Goal: Obtain resource: Obtain resource

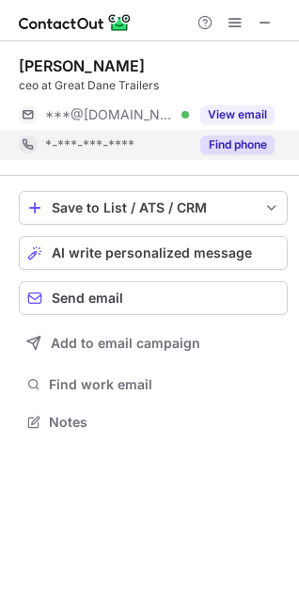
scroll to position [409, 299]
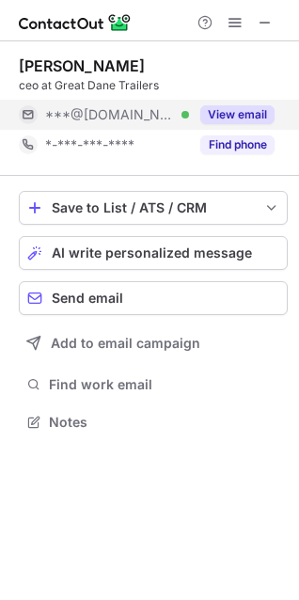
click at [239, 118] on button "View email" at bounding box center [237, 114] width 74 height 19
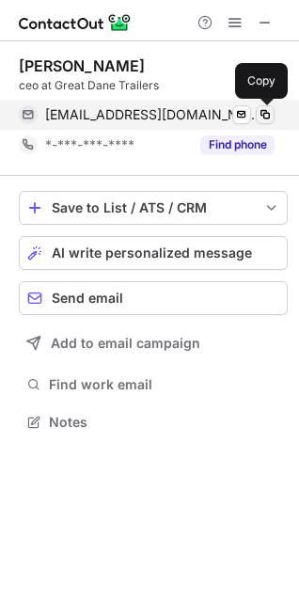
click at [261, 111] on span at bounding box center [265, 114] width 15 height 15
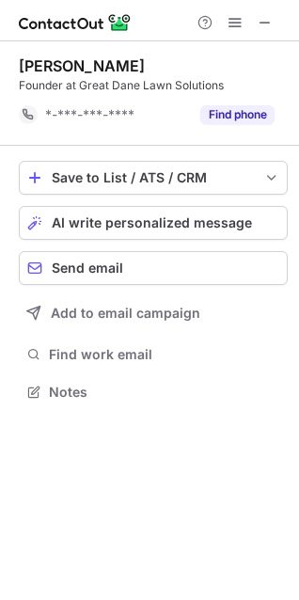
scroll to position [379, 299]
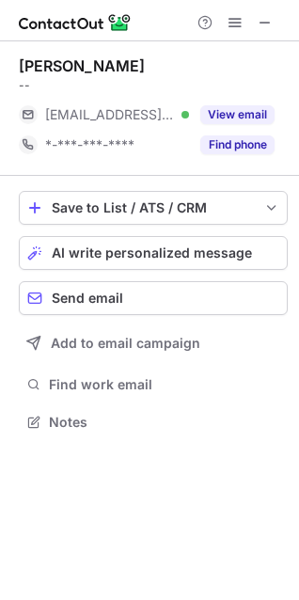
scroll to position [409, 299]
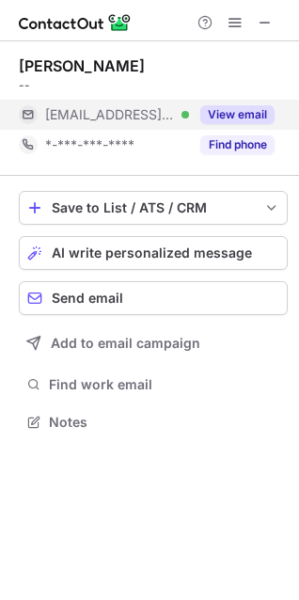
click at [239, 113] on button "View email" at bounding box center [237, 114] width 74 height 19
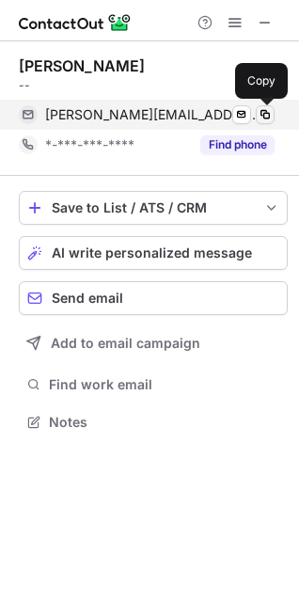
click at [257, 110] on button at bounding box center [265, 114] width 19 height 19
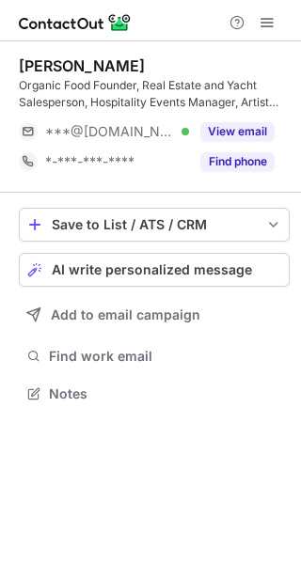
scroll to position [381, 301]
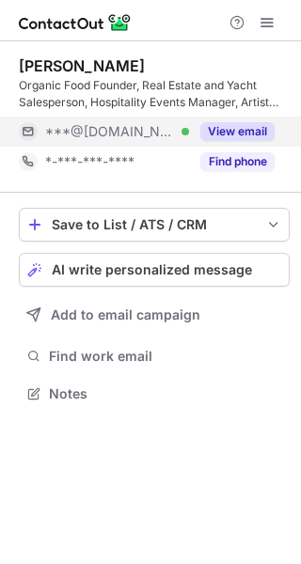
click at [240, 131] on button "View email" at bounding box center [237, 131] width 74 height 19
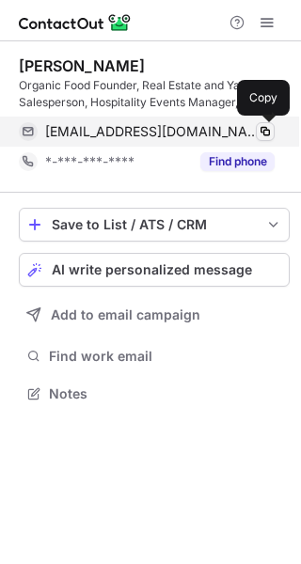
click at [257, 126] on button at bounding box center [265, 131] width 19 height 19
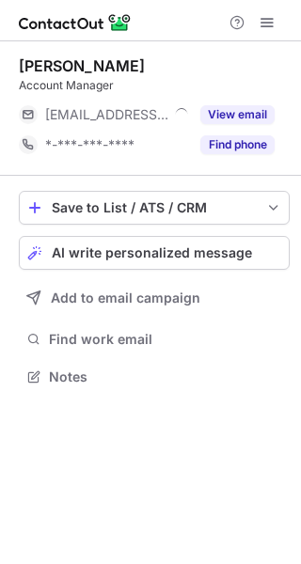
scroll to position [364, 301]
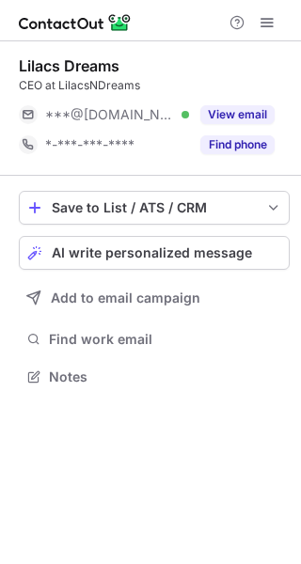
scroll to position [364, 301]
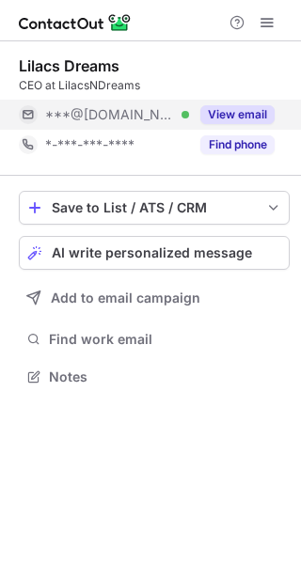
click at [252, 113] on button "View email" at bounding box center [237, 114] width 74 height 19
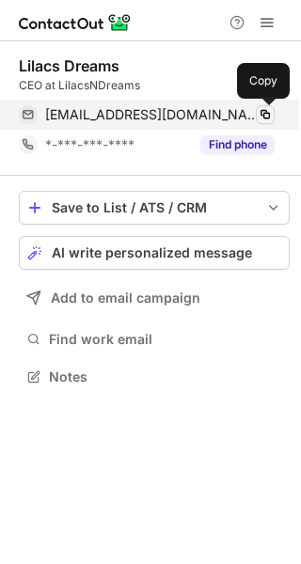
click at [259, 113] on span at bounding box center [265, 114] width 15 height 15
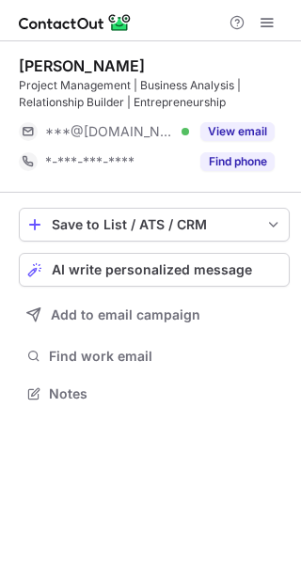
scroll to position [381, 301]
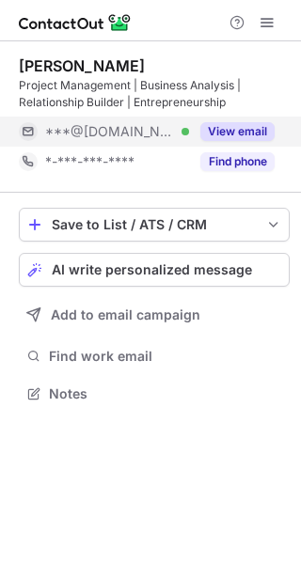
click at [220, 125] on button "View email" at bounding box center [237, 131] width 74 height 19
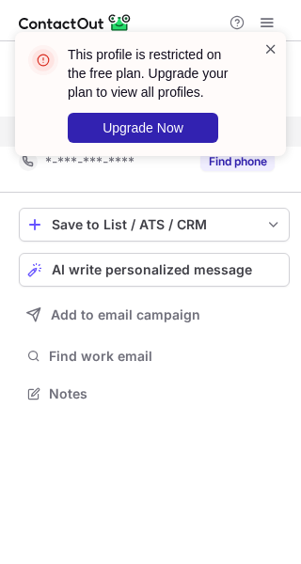
click at [277, 44] on span at bounding box center [270, 48] width 15 height 19
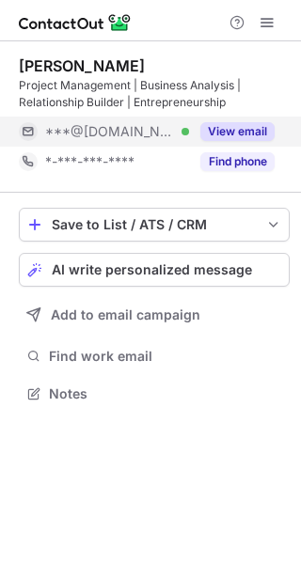
click at [241, 133] on button "View email" at bounding box center [237, 131] width 74 height 19
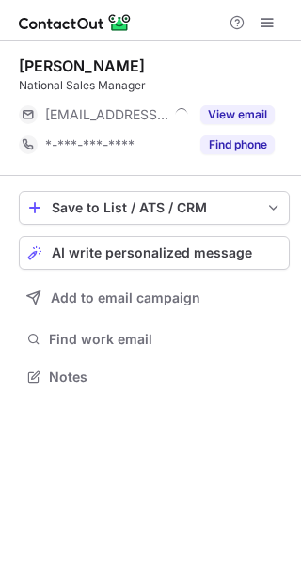
scroll to position [364, 301]
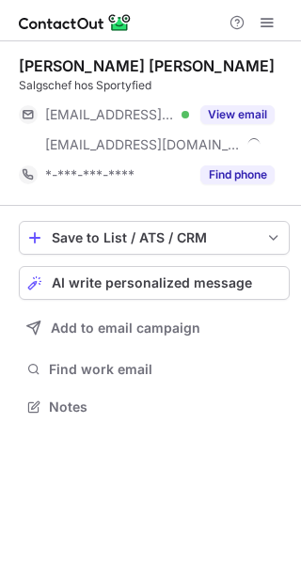
scroll to position [394, 301]
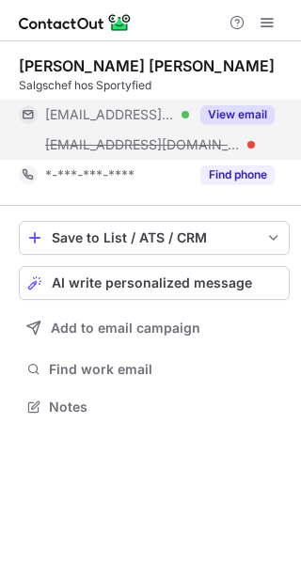
click at [227, 115] on button "View email" at bounding box center [237, 114] width 74 height 19
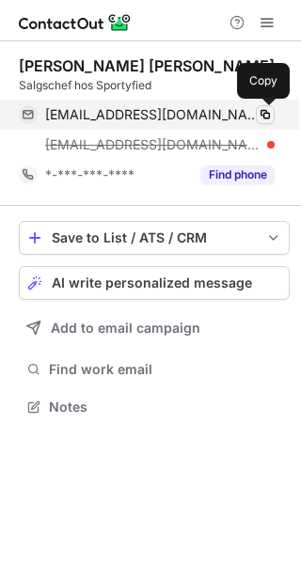
click at [260, 109] on span at bounding box center [265, 114] width 15 height 15
